Goal: Contribute content: Add original content to the website for others to see

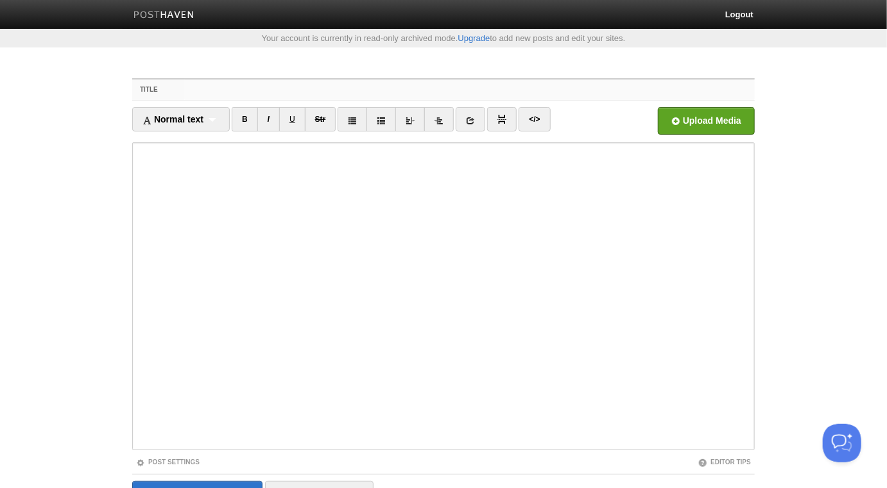
paste input "Do Not Harm the Individual that You Love - [PERSON_NAME]"
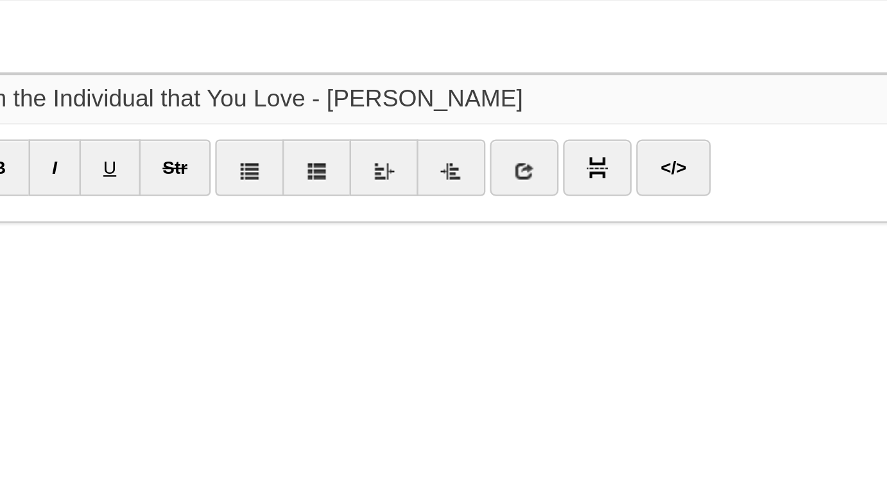
click at [480, 90] on input "Do Not Harm the Individual that You Love - [PERSON_NAME]" at bounding box center [469, 90] width 570 height 21
type input "Do Not Harm the Individual that You Love - [PERSON_NAME]"
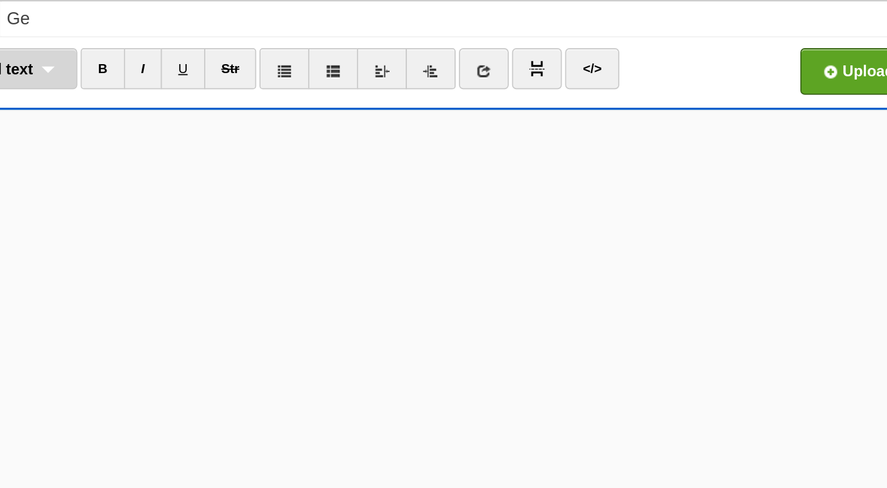
click at [214, 122] on div "Normal text Normal text Heading 1 Heading 2 Heading 3" at bounding box center [181, 119] width 98 height 24
click at [206, 142] on link "Normal text" at bounding box center [181, 147] width 96 height 19
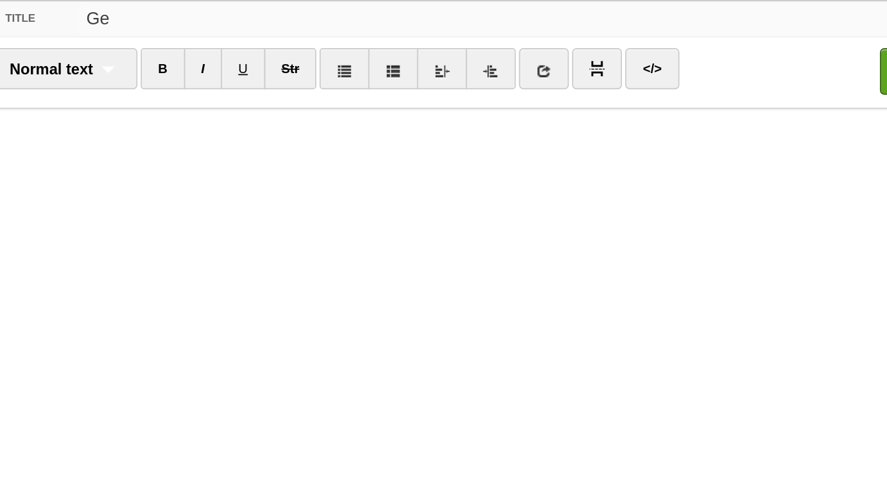
click at [339, 88] on input "Ge" at bounding box center [469, 90] width 570 height 21
paste input "Do Not Harm the Individual that You Love - [PERSON_NAME]"
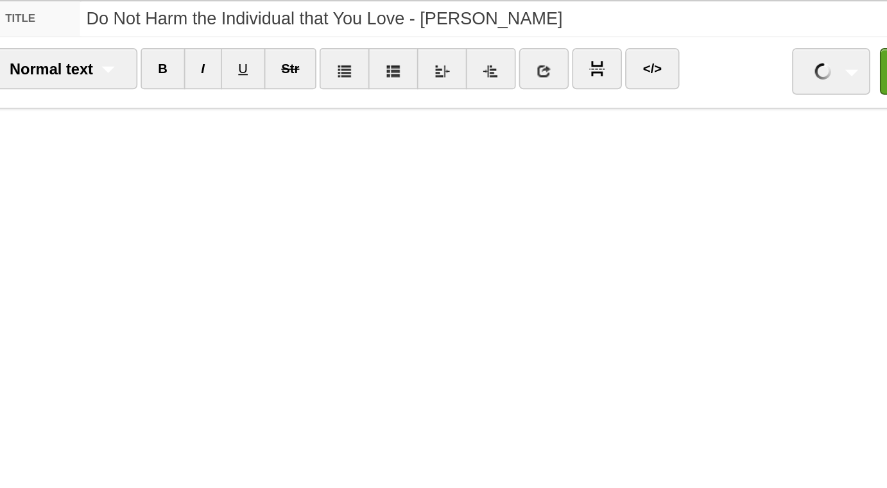
click at [483, 89] on input "Do Not Harm the Individual that You Love - [PERSON_NAME]" at bounding box center [469, 90] width 570 height 21
click at [479, 92] on input "Do Not Harm the Individual that You Love - [PERSON_NAME]" at bounding box center [469, 90] width 570 height 21
type input "Do Not Harm the Individual that You Love - [PERSON_NAME]"
click at [385, 82] on input "Do Not Harm the Individual that You Love - [PERSON_NAME]" at bounding box center [469, 90] width 570 height 21
click at [385, 86] on input "Do Not Harm the Individual that You Love - [PERSON_NAME]" at bounding box center [469, 90] width 570 height 21
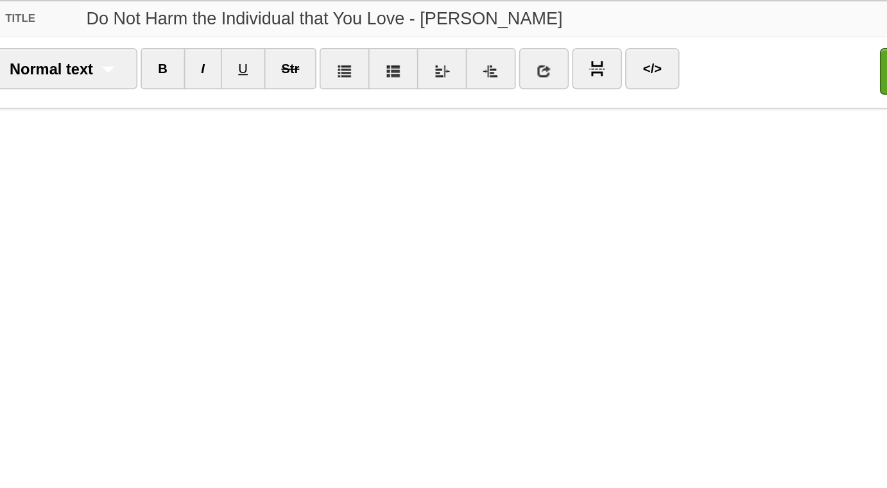
click at [385, 86] on input "Do Not Harm the Individual that You Love - [PERSON_NAME]" at bounding box center [469, 90] width 570 height 21
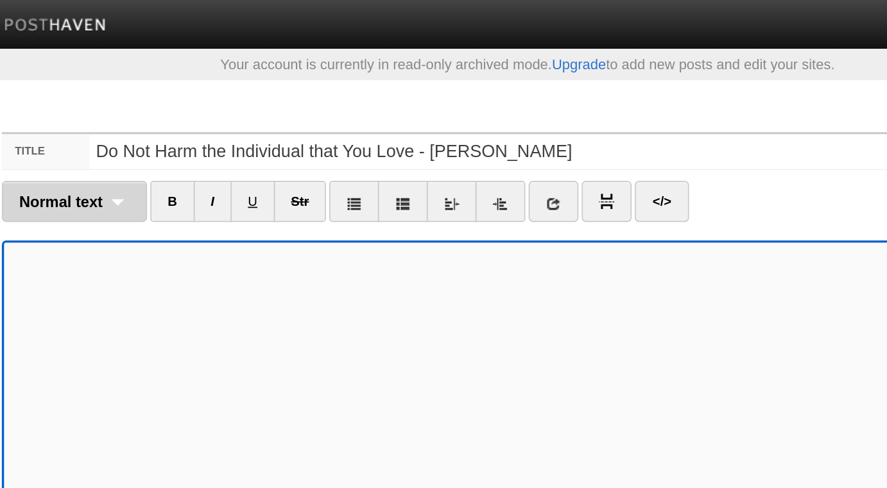
click at [201, 121] on div "Normal text Normal text Heading 1 Heading 2 Heading 3" at bounding box center [175, 119] width 86 height 24
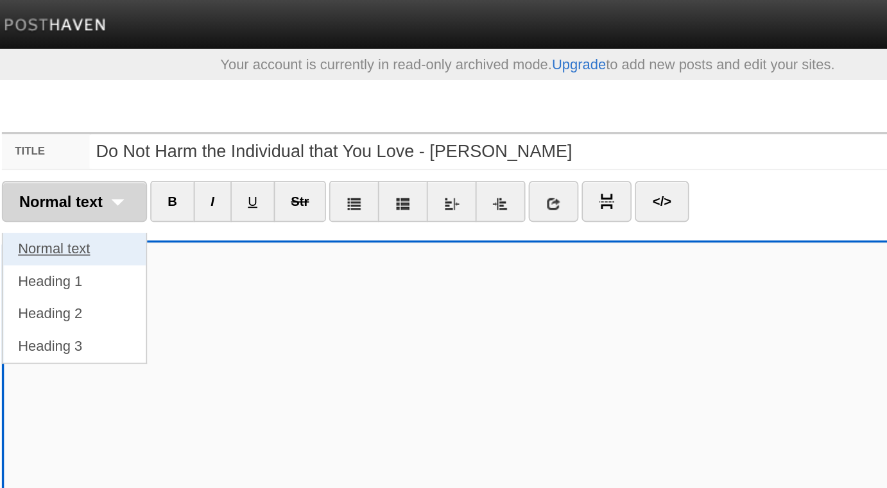
click at [187, 143] on link "Normal text" at bounding box center [175, 147] width 85 height 19
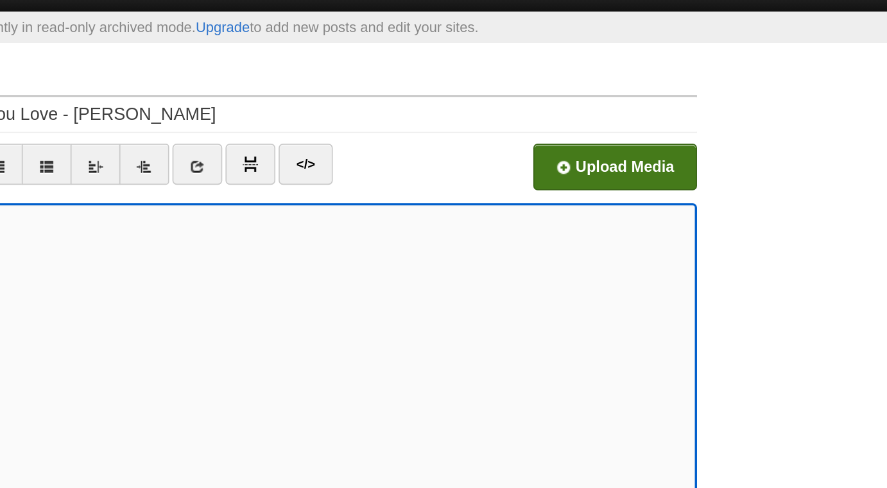
click at [738, 121] on input "file" at bounding box center [318, 124] width 971 height 65
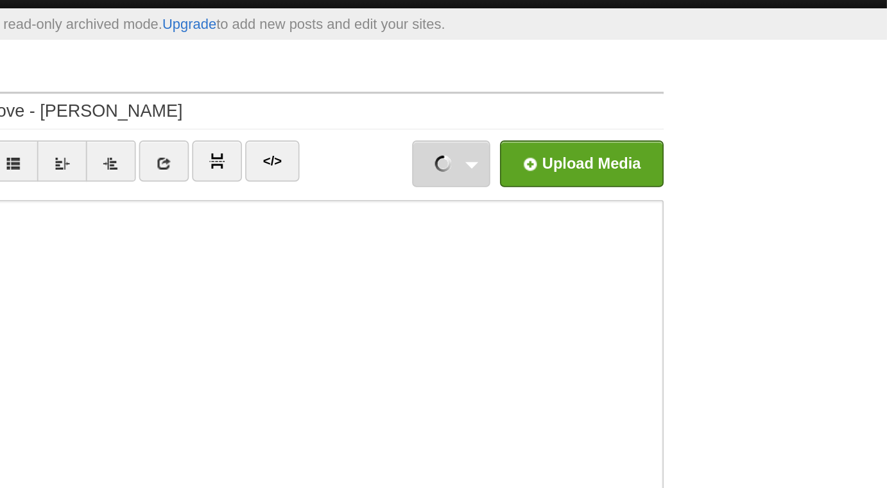
click at [642, 121] on link "Do Not Harm the Individual that You Love - [PERSON_NAME].mp3 2.15 MB Cancel" at bounding box center [629, 121] width 46 height 28
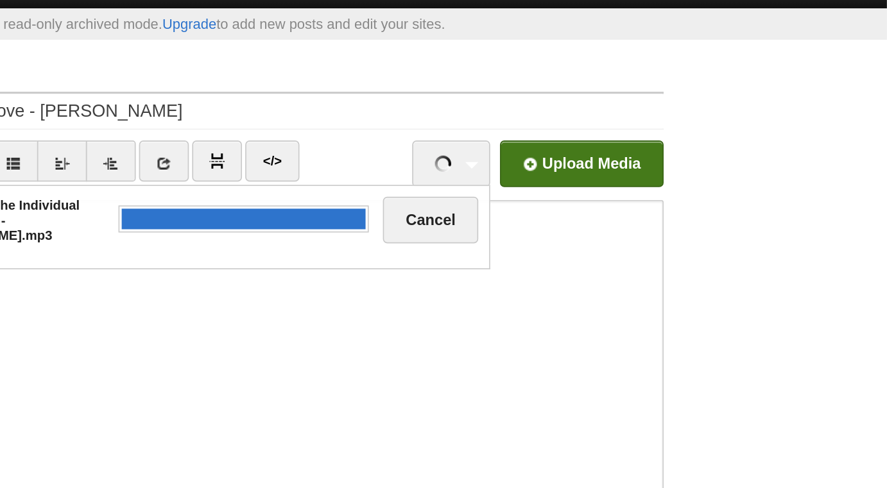
click at [693, 124] on input "file" at bounding box center [318, 124] width 971 height 65
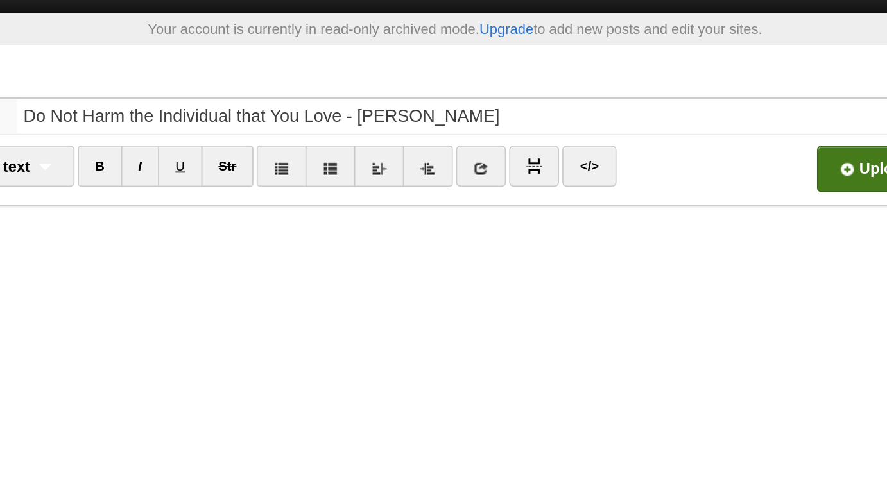
click at [662, 120] on input "file" at bounding box center [318, 124] width 971 height 65
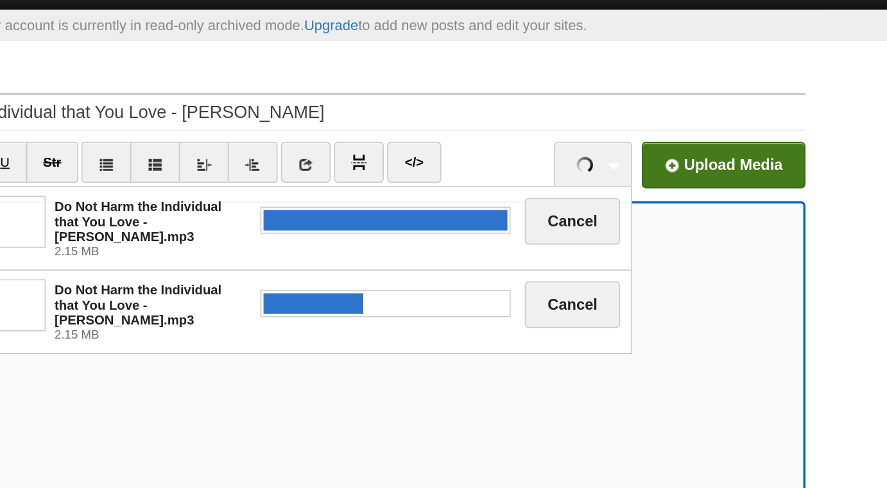
click at [726, 114] on input "file" at bounding box center [318, 124] width 971 height 65
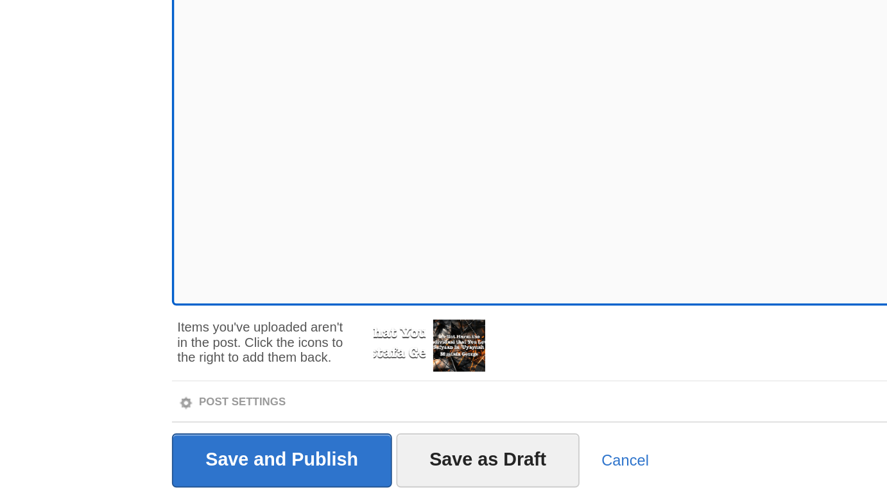
scroll to position [117, 0]
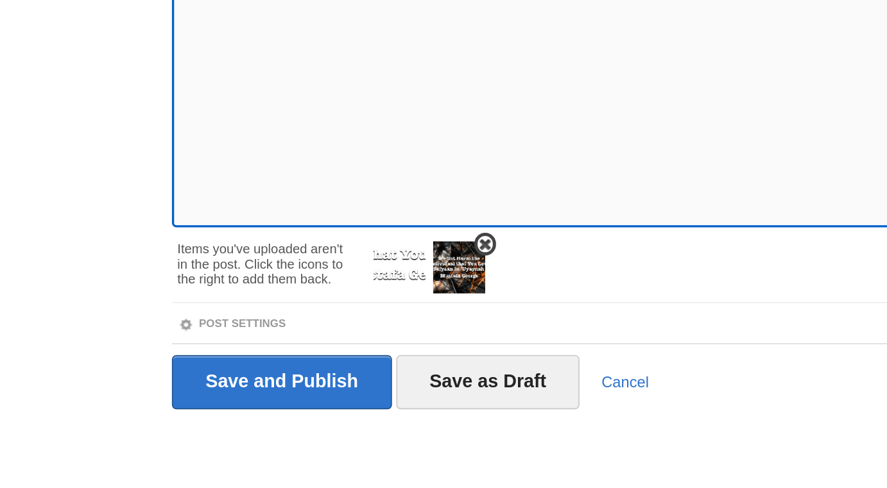
click at [308, 355] on img at bounding box center [302, 357] width 31 height 31
click at [282, 342] on span at bounding box center [282, 343] width 9 height 9
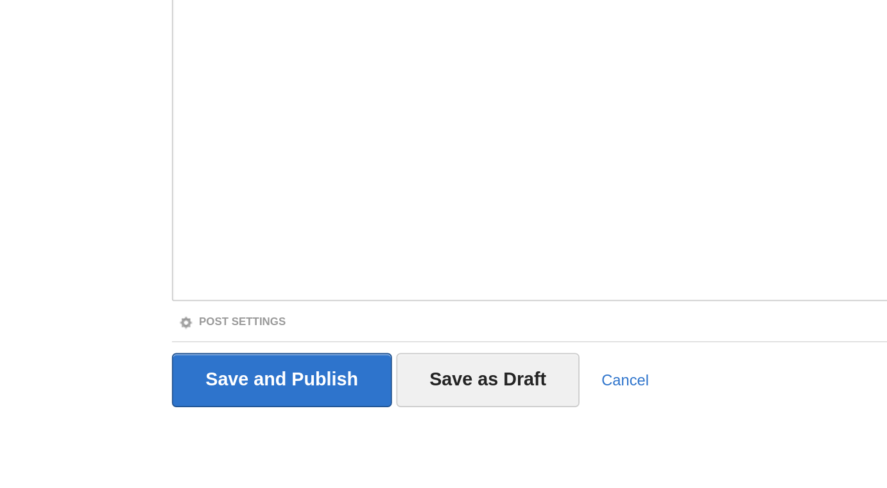
scroll to position [72, 0]
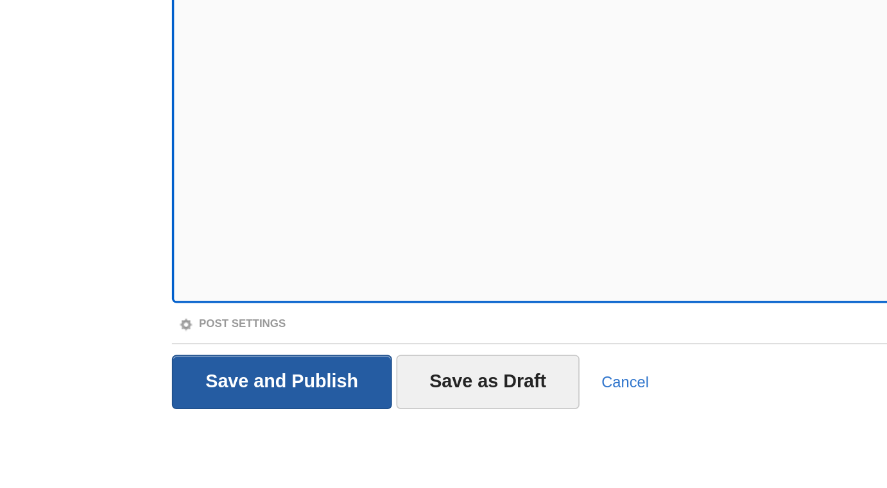
click at [237, 425] on input "Save and Publish" at bounding box center [197, 425] width 130 height 32
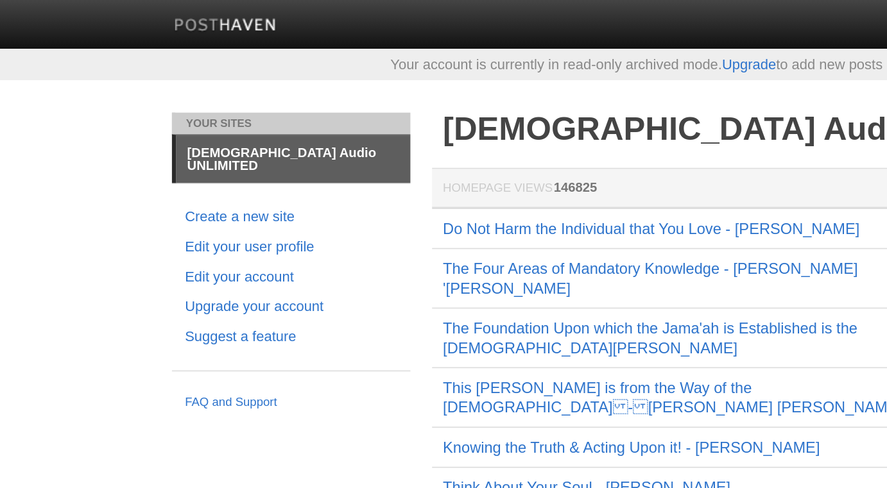
drag, startPoint x: 408, startPoint y: 149, endPoint x: 294, endPoint y: 128, distance: 116.0
click at [294, 128] on td "Do Not Harm the Individual that You Love - [PERSON_NAME]" at bounding box center [440, 135] width 308 height 24
copy link "Do Not Harm the Individual that You Love - [PERSON_NAME]"
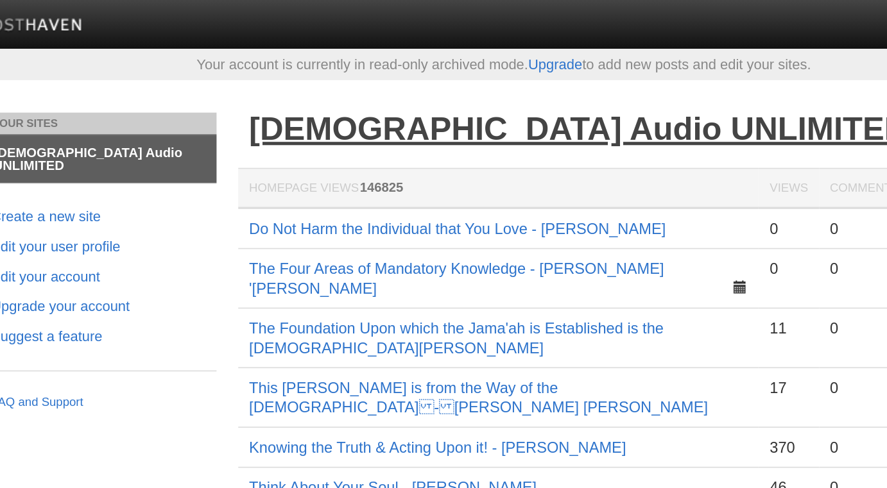
click at [428, 72] on link "[DEMOGRAPHIC_DATA] Audio UNLIMITED" at bounding box center [488, 75] width 390 height 21
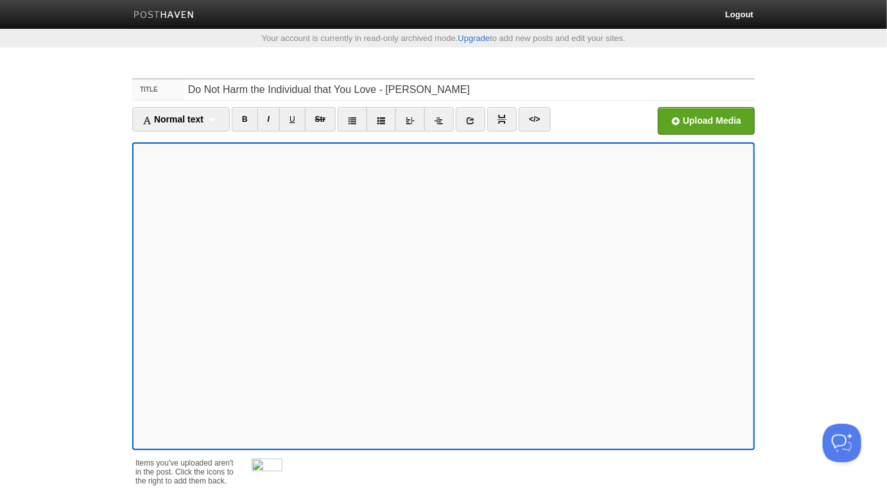
scroll to position [117, 0]
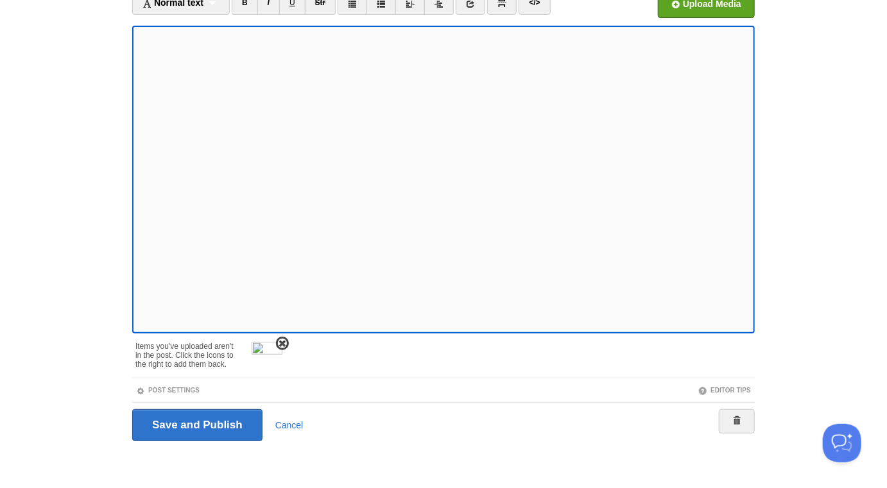
click at [282, 342] on span at bounding box center [282, 343] width 9 height 9
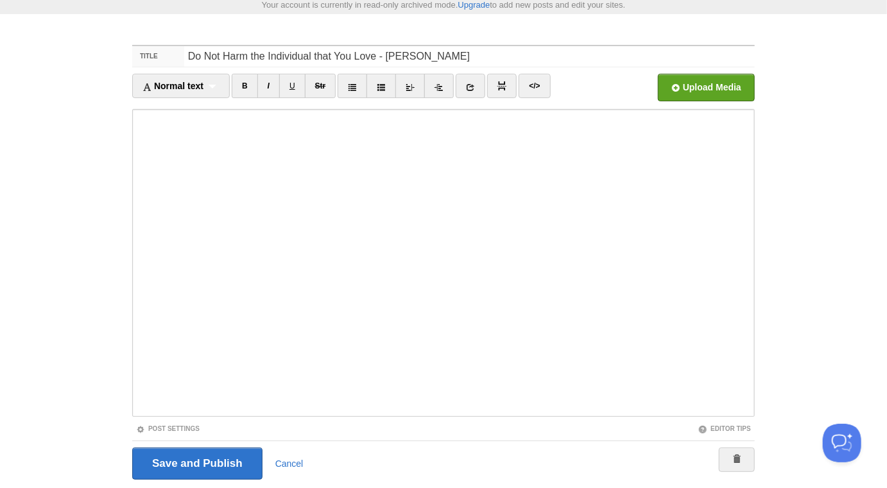
scroll to position [0, 0]
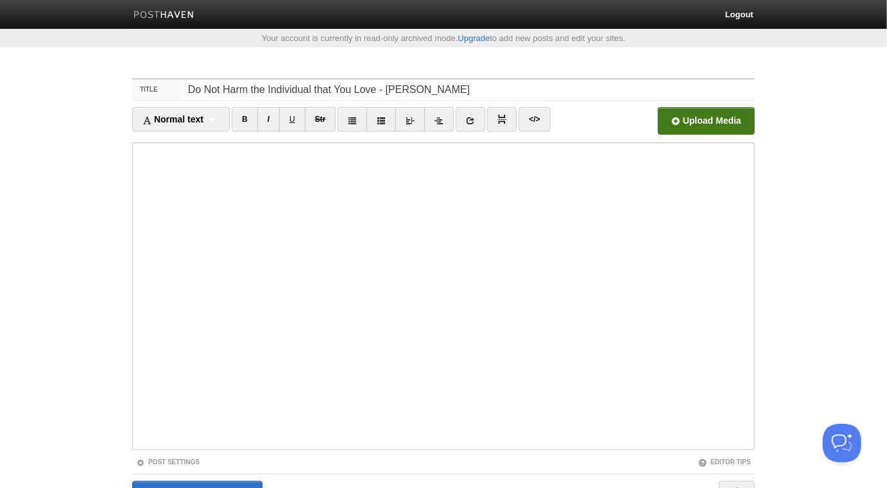
click at [709, 117] on input "file" at bounding box center [318, 124] width 971 height 65
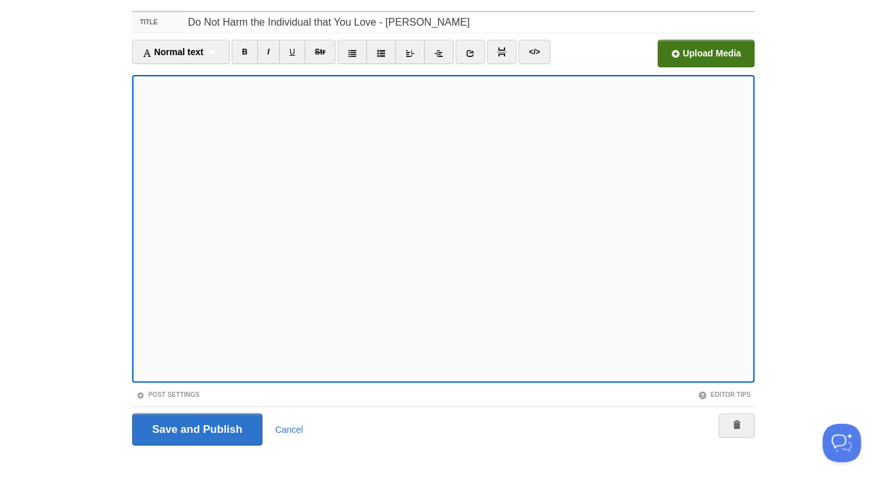
scroll to position [72, 0]
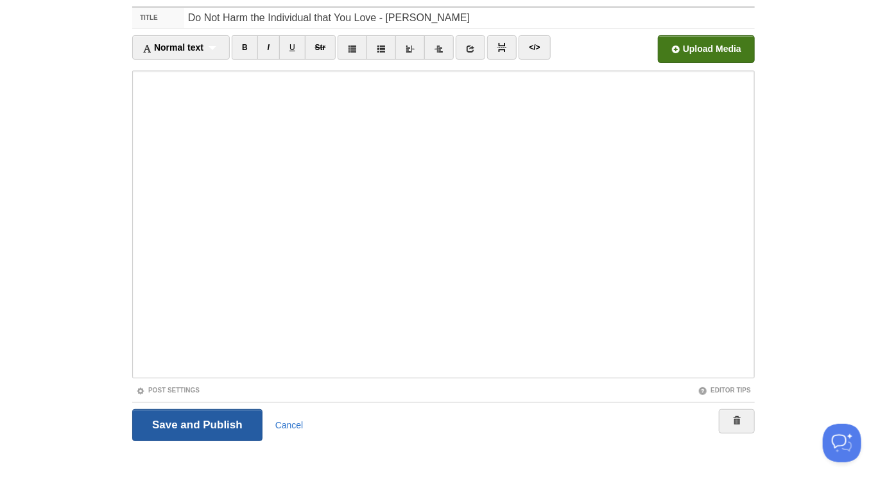
click at [241, 425] on input "Save and Publish" at bounding box center [197, 425] width 130 height 32
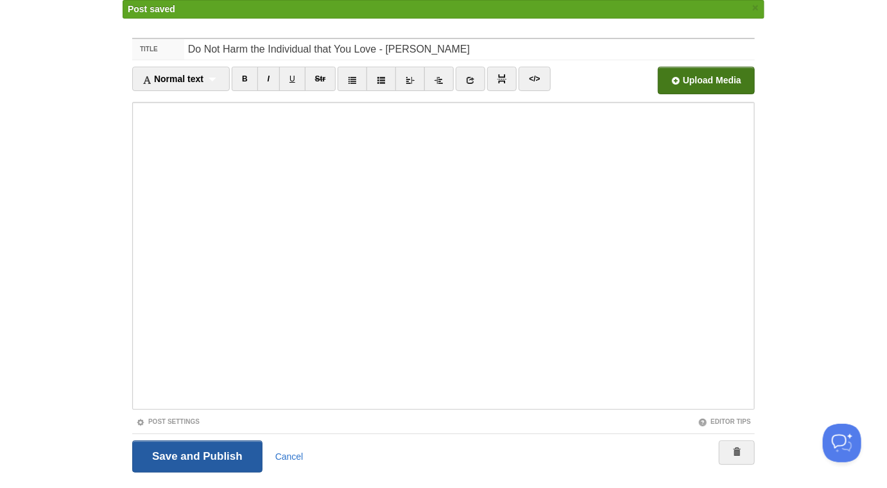
scroll to position [67, 0]
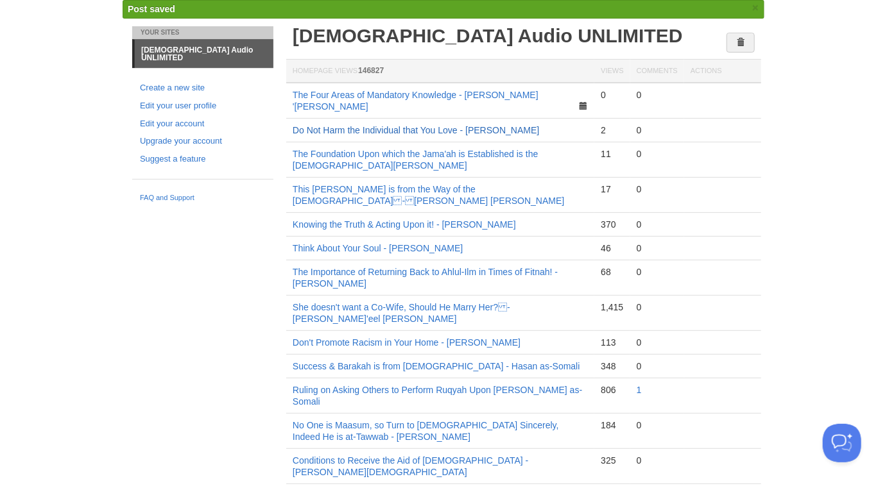
click at [484, 125] on link "Do Not Harm the Individual that You Love - [PERSON_NAME]" at bounding box center [416, 130] width 246 height 10
